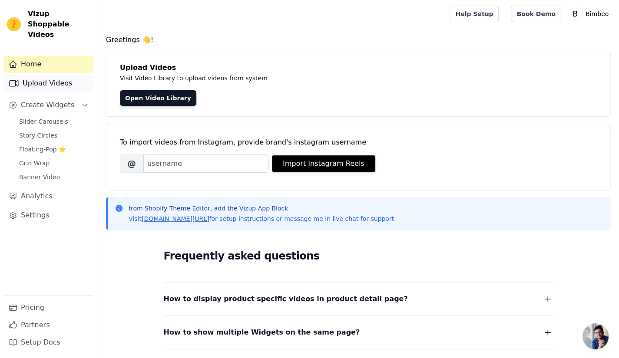
click at [27, 75] on link "Upload Videos" at bounding box center [48, 83] width 90 height 17
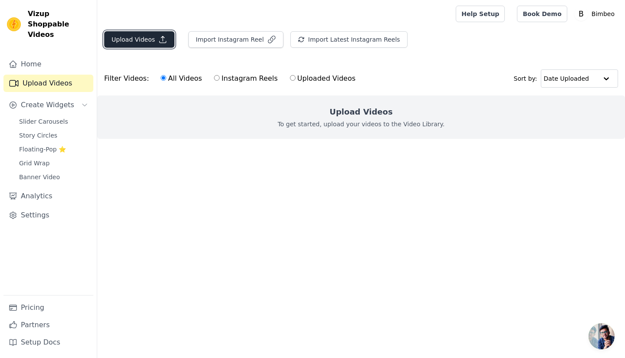
click at [154, 41] on button "Upload Videos" at bounding box center [139, 39] width 70 height 16
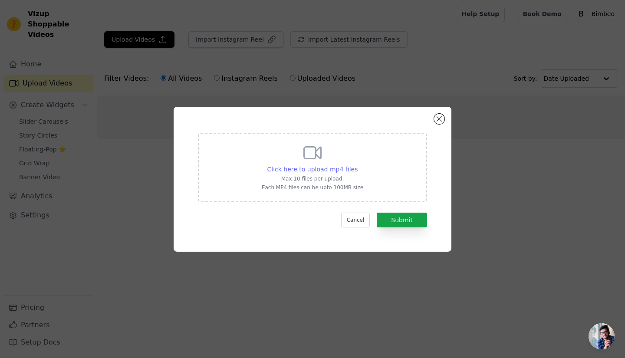
click at [346, 173] on span "Click here to upload mp4 files" at bounding box center [312, 169] width 91 height 7
click at [357, 165] on input "Click here to upload mp4 files Max 10 files per upload. Each MP4 files can be u…" at bounding box center [357, 165] width 0 height 0
type input "C:\fakepath\Ultra Luxury Concept ⚜️Available Model iPhone 15pro,15promax,16pro,…"
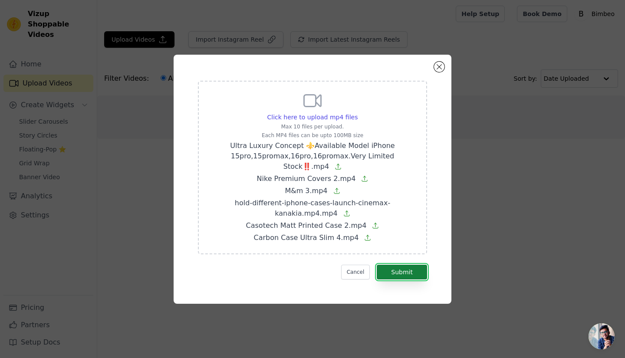
click at [426, 271] on button "Submit" at bounding box center [402, 272] width 50 height 15
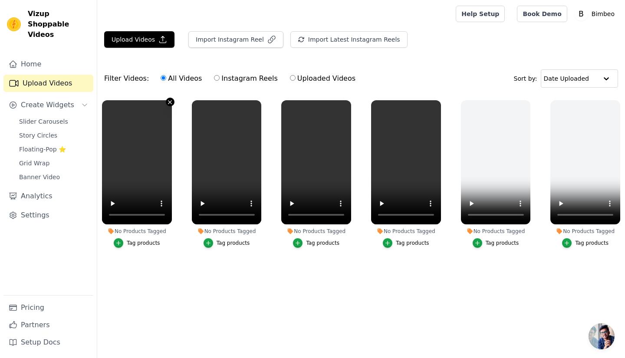
click at [171, 102] on icon "button" at bounding box center [169, 101] width 3 height 3
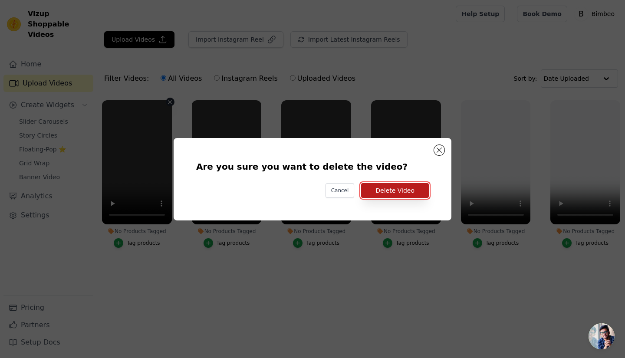
click at [391, 195] on button "Delete Video" at bounding box center [395, 190] width 68 height 15
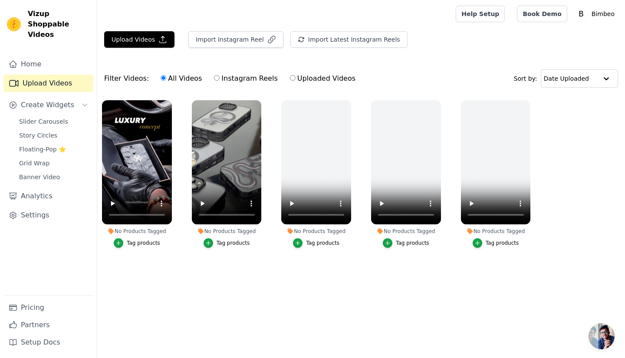
click at [131, 238] on button "Tag products" at bounding box center [137, 243] width 46 height 10
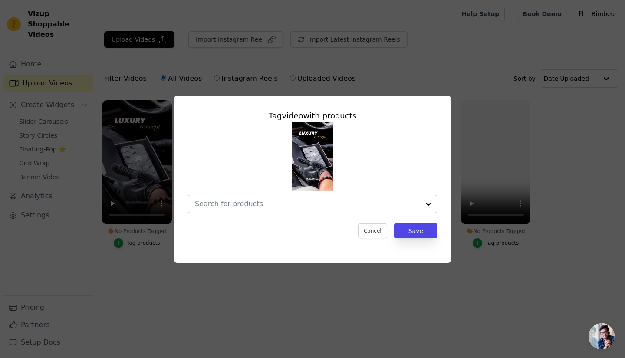
drag, startPoint x: 204, startPoint y: 195, endPoint x: 205, endPoint y: 202, distance: 6.6
click at [204, 195] on div at bounding box center [307, 203] width 225 height 17
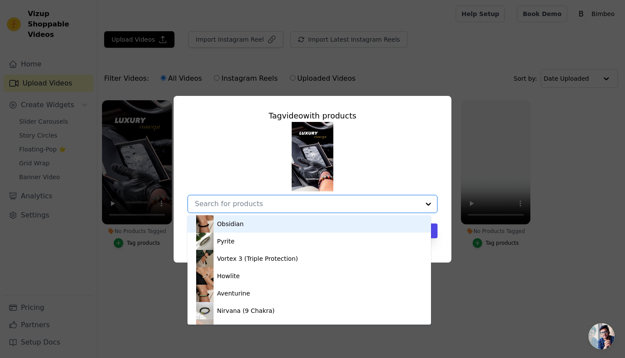
click at [205, 202] on input "No Products Tagged Tag video with products Obsidian Pyrite Vortex 3 (Triple Pro…" at bounding box center [307, 204] width 225 height 8
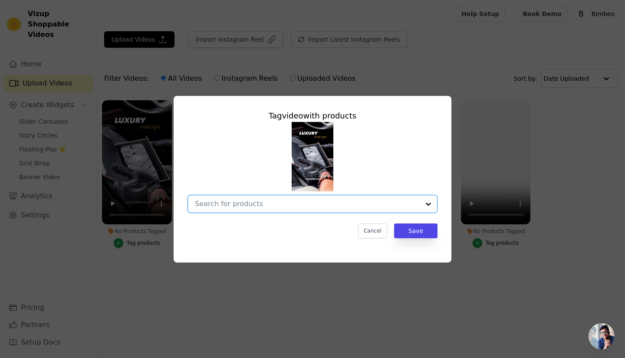
click at [205, 202] on input "No Products Tagged Tag video with products Option undefined, selected. Select i…" at bounding box center [307, 204] width 225 height 8
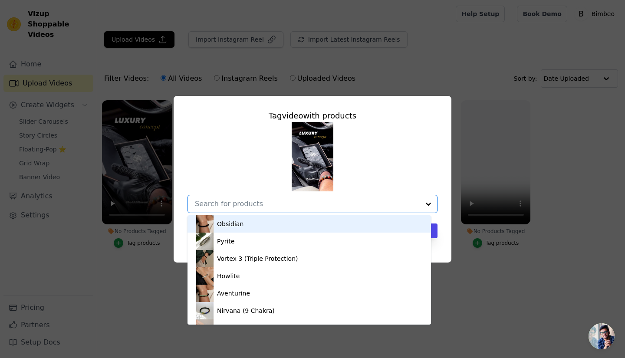
click at [227, 227] on div "Obsidian" at bounding box center [230, 224] width 26 height 9
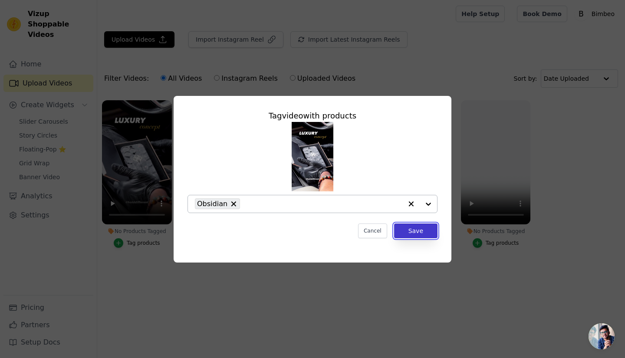
click at [425, 231] on button "Save" at bounding box center [415, 231] width 43 height 15
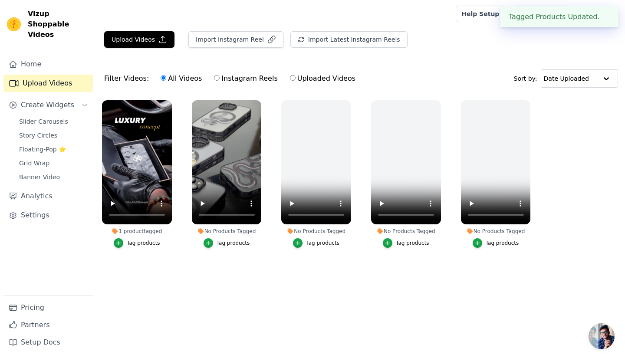
click at [231, 243] on div "Tag products" at bounding box center [233, 243] width 33 height 7
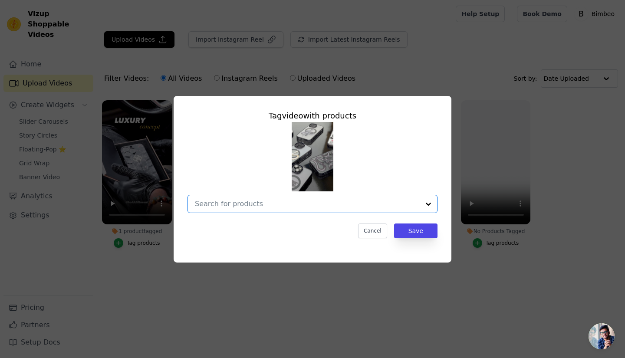
click at [355, 200] on input "No Products Tagged Tag video with products Option undefined, selected. Select i…" at bounding box center [307, 204] width 225 height 8
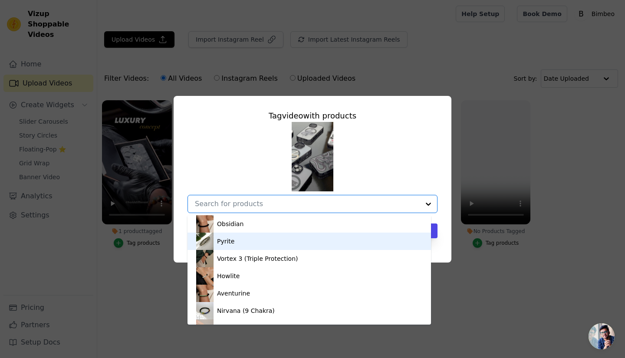
click at [297, 249] on div "Pyrite" at bounding box center [309, 241] width 226 height 17
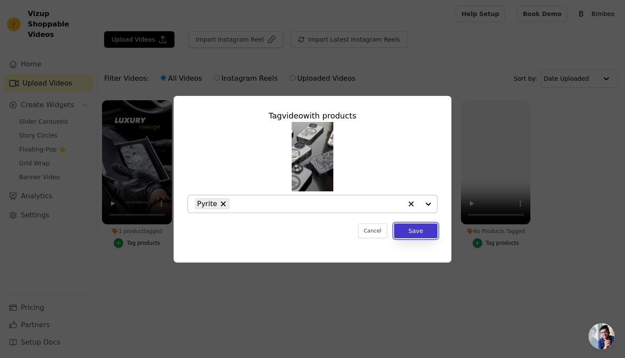
click at [422, 234] on button "Save" at bounding box center [415, 231] width 43 height 15
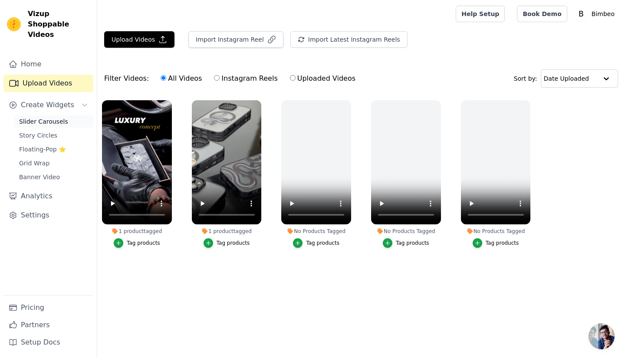
click at [58, 117] on span "Slider Carousels" at bounding box center [43, 121] width 49 height 9
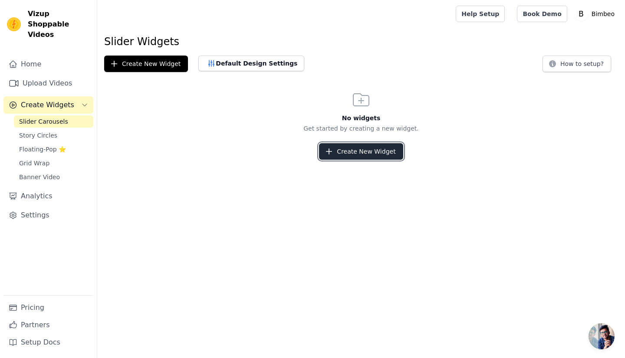
click at [379, 158] on button "Create New Widget" at bounding box center [361, 151] width 84 height 16
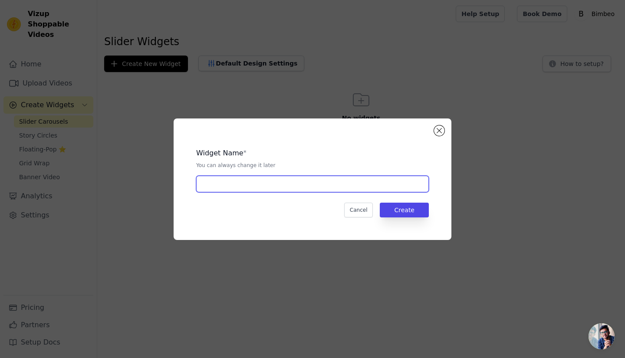
click at [323, 189] on input "text" at bounding box center [312, 184] width 233 height 16
type input "Demo"
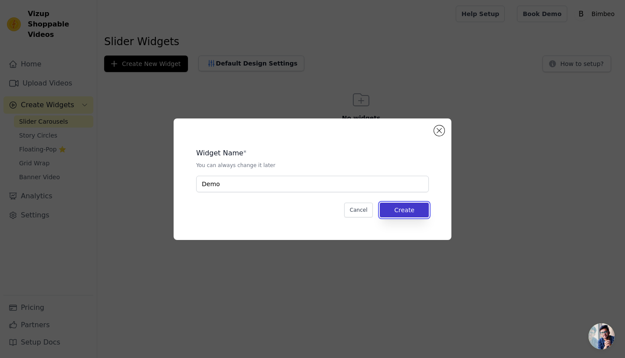
click at [421, 209] on button "Create" at bounding box center [404, 210] width 49 height 15
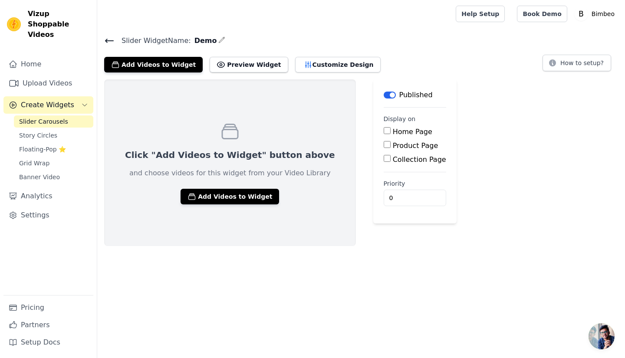
click at [384, 131] on input "Home Page" at bounding box center [387, 130] width 7 height 7
checkbox input "true"
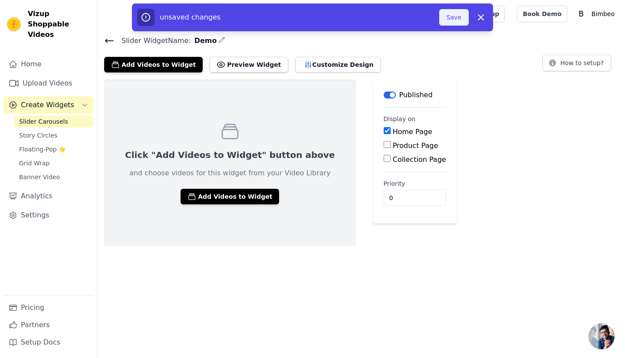
click at [452, 22] on button "Save" at bounding box center [454, 17] width 30 height 16
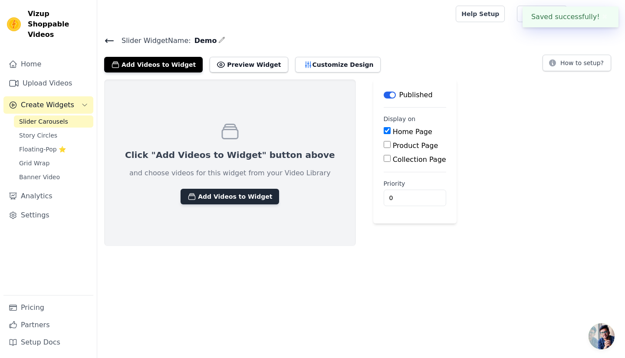
click at [236, 193] on button "Add Videos to Widget" at bounding box center [230, 197] width 99 height 16
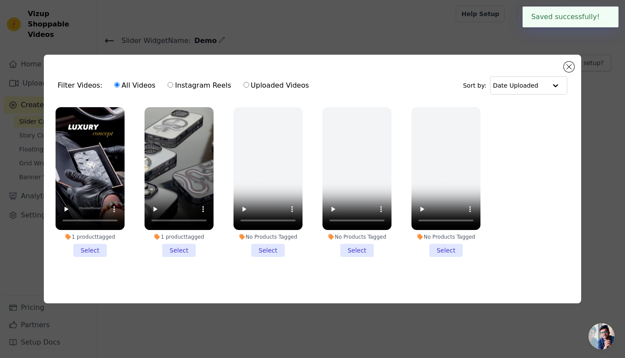
click at [99, 251] on li "1 product tagged Select" at bounding box center [90, 182] width 69 height 150
click at [0, 0] on input "1 product tagged Select" at bounding box center [0, 0] width 0 height 0
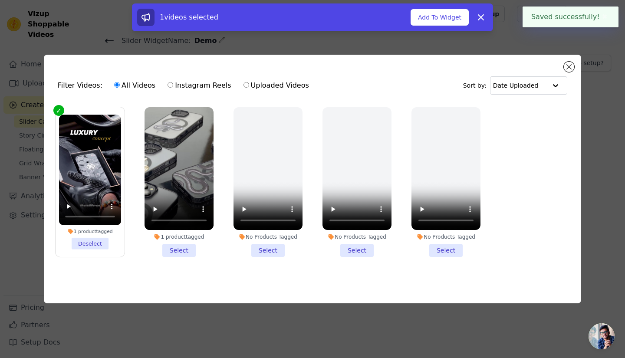
click at [166, 251] on li "1 product tagged Select" at bounding box center [179, 182] width 69 height 150
click at [0, 0] on input "1 product tagged Select" at bounding box center [0, 0] width 0 height 0
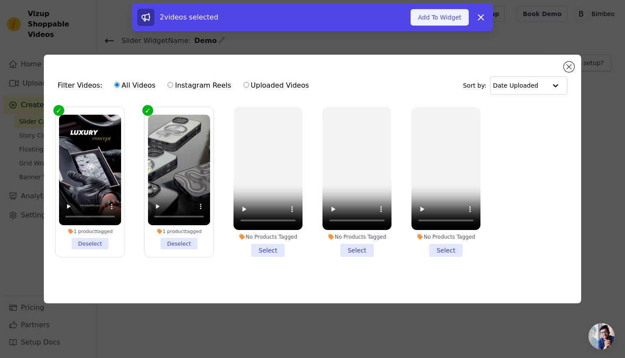
click at [444, 10] on button "Add To Widget" at bounding box center [440, 17] width 58 height 16
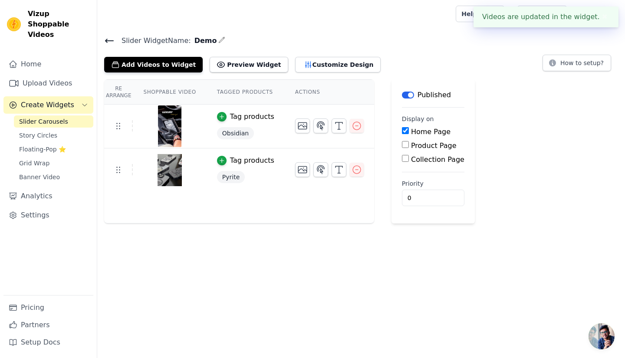
click at [601, 23] on div "Videos are updated in the widget. ✖" at bounding box center [546, 17] width 145 height 21
click at [602, 22] on div "Videos are updated in the widget. ✖" at bounding box center [546, 17] width 145 height 21
click at [604, 17] on button "✖" at bounding box center [605, 17] width 10 height 10
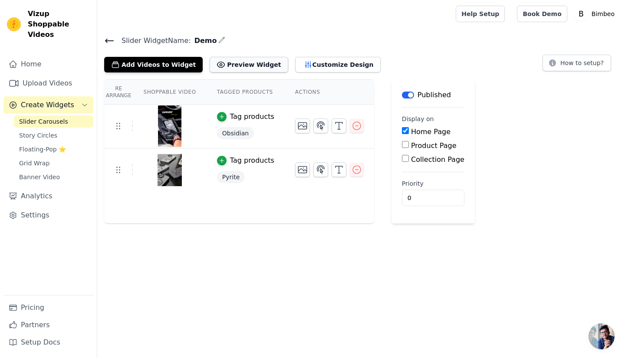
click at [215, 58] on button "Preview Widget" at bounding box center [249, 65] width 78 height 16
